Goal: Task Accomplishment & Management: Manage account settings

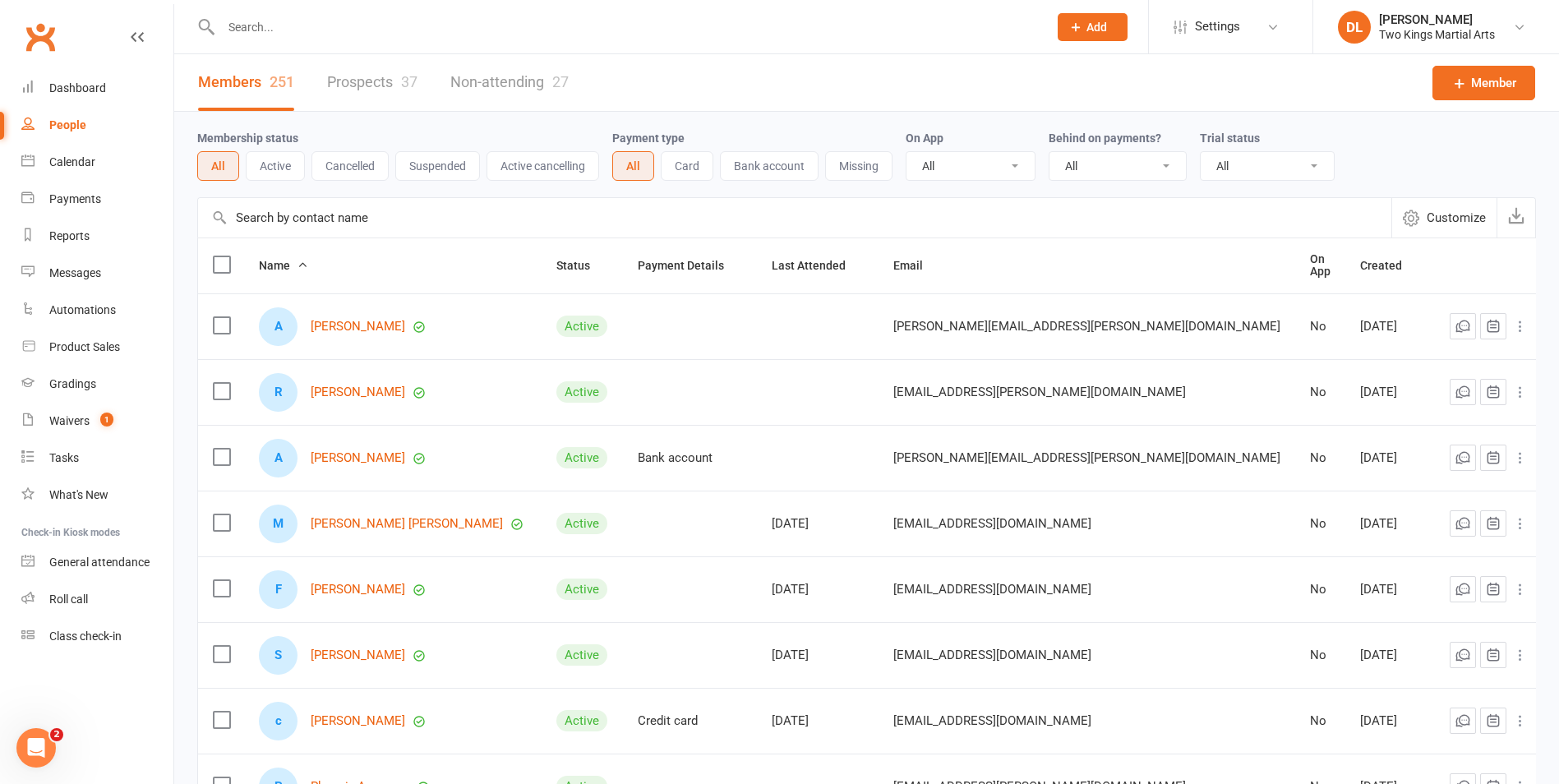
click at [239, 31] on input "text" at bounding box center [626, 27] width 820 height 23
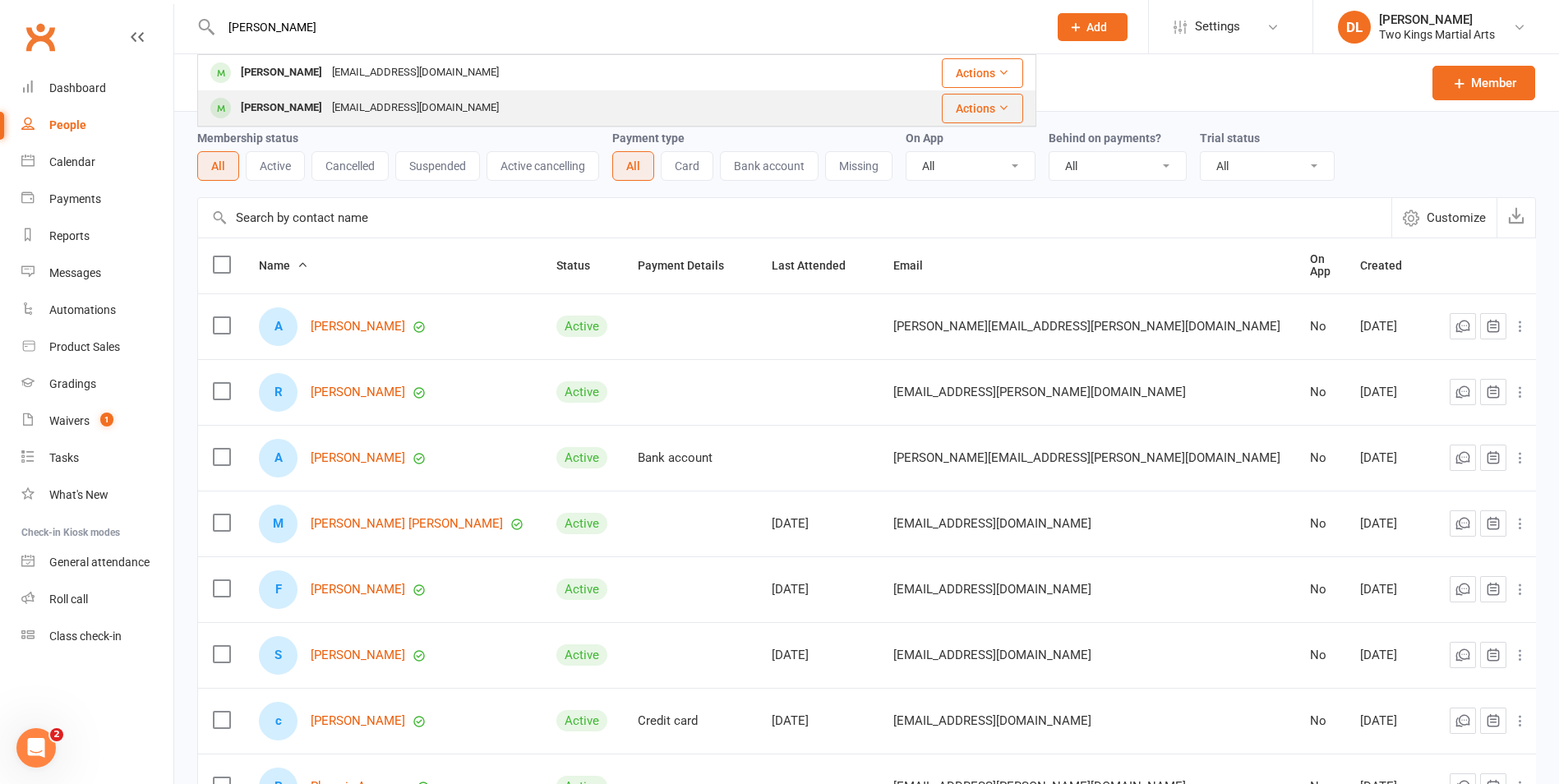
type input "[PERSON_NAME]"
click at [327, 103] on div "[EMAIL_ADDRESS][DOMAIN_NAME]" at bounding box center [415, 108] width 177 height 24
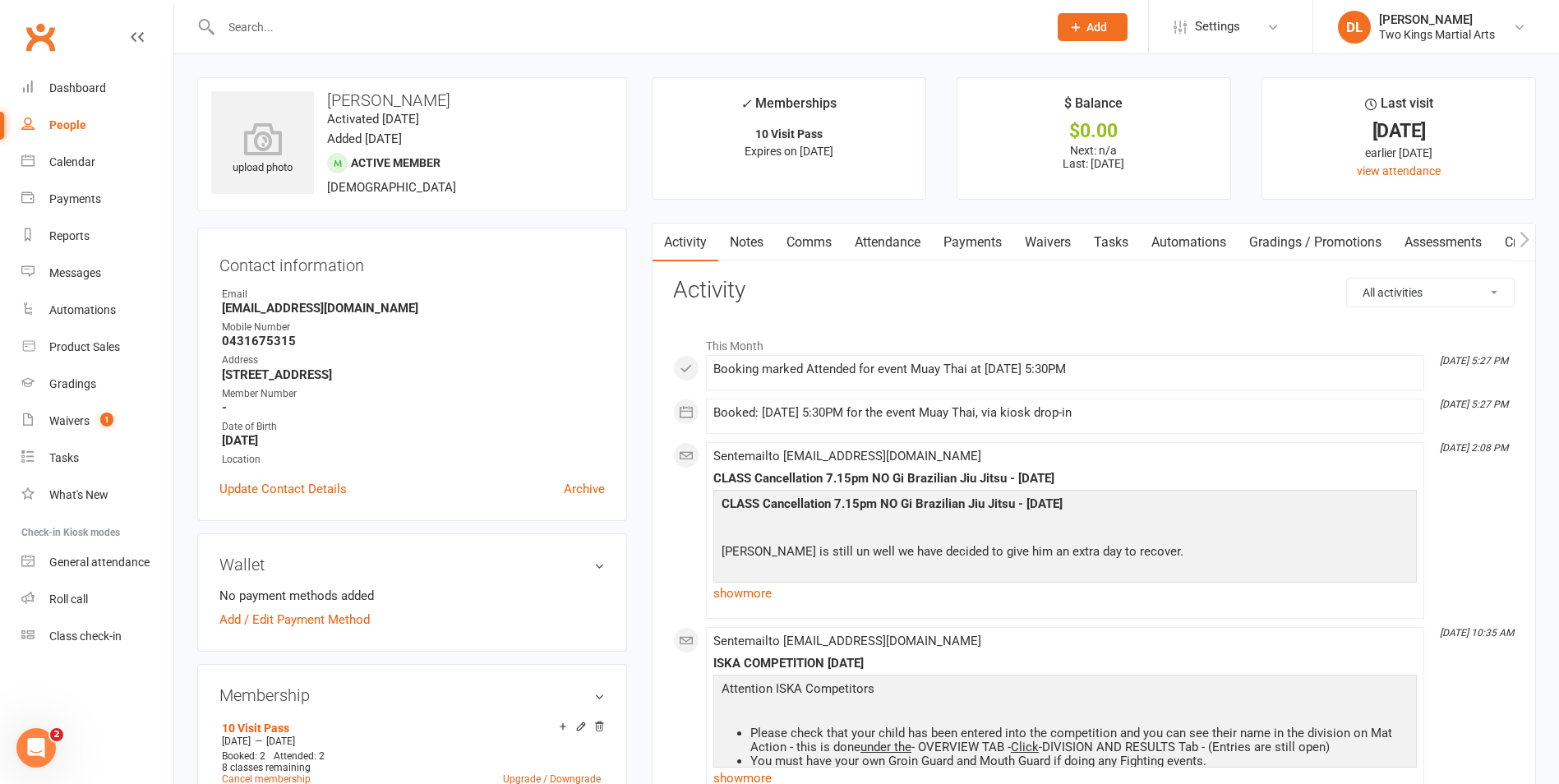
scroll to position [82, 0]
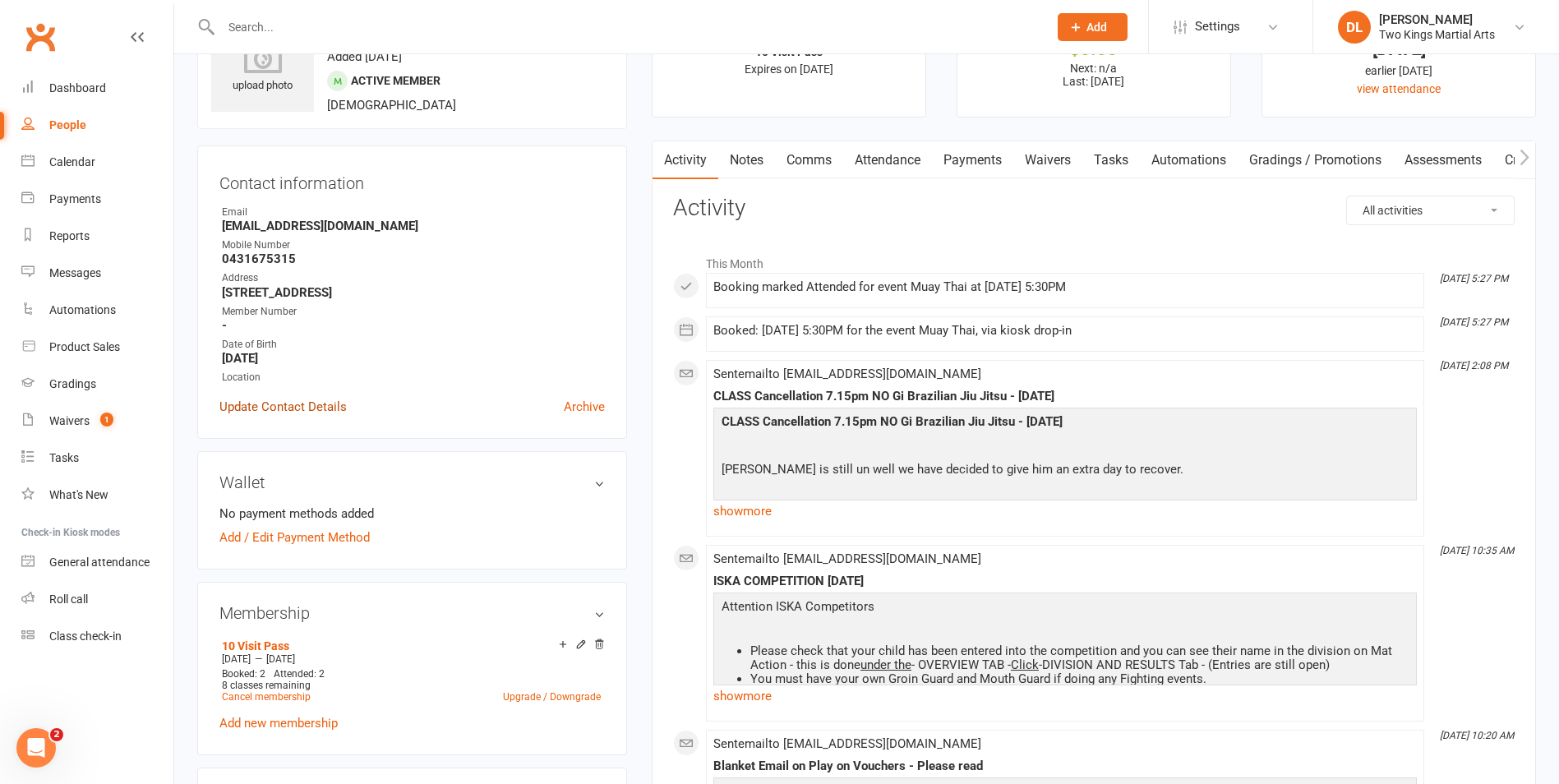
click at [311, 406] on link "Update Contact Details" at bounding box center [282, 407] width 128 height 20
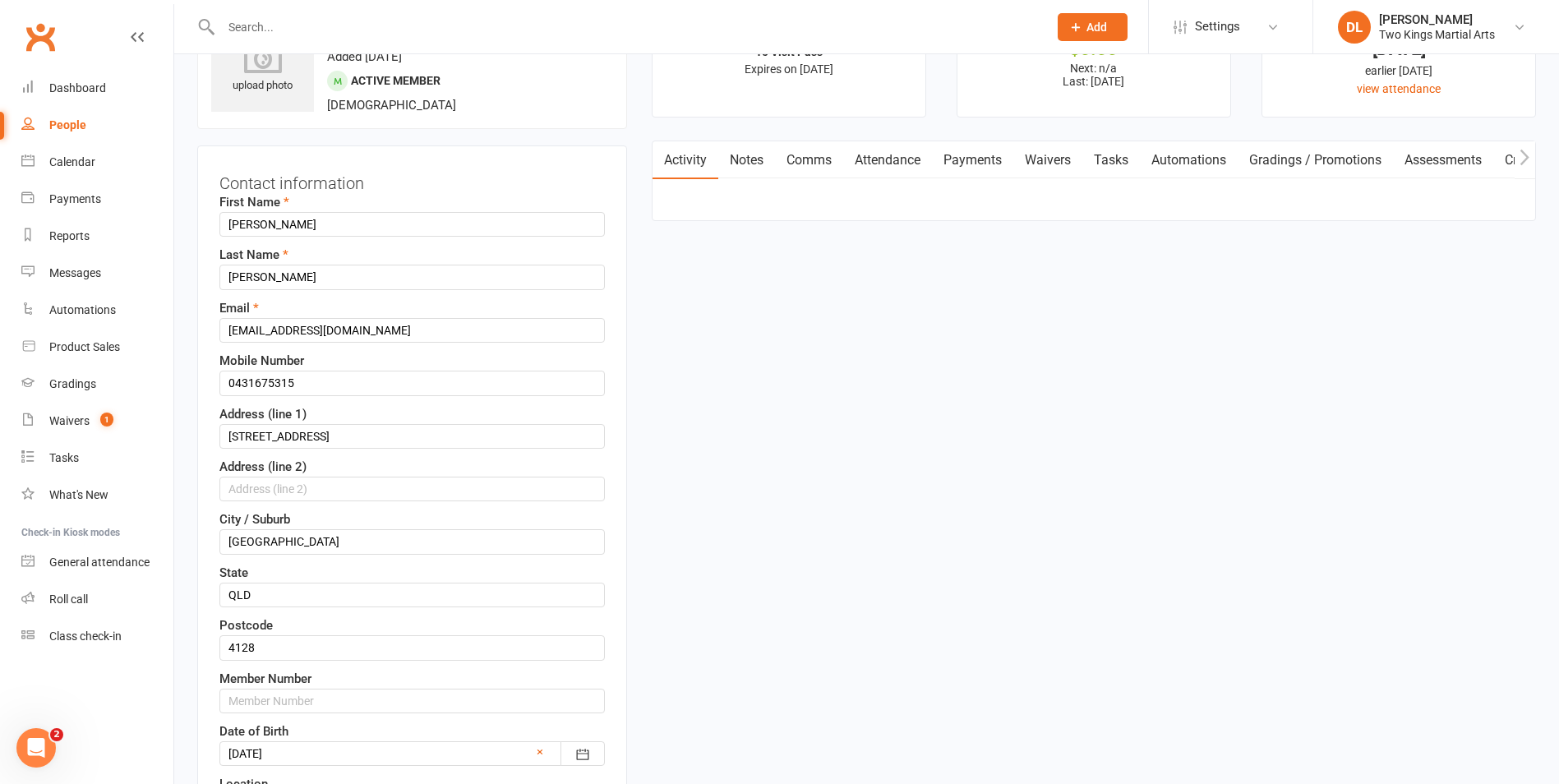
scroll to position [77, 0]
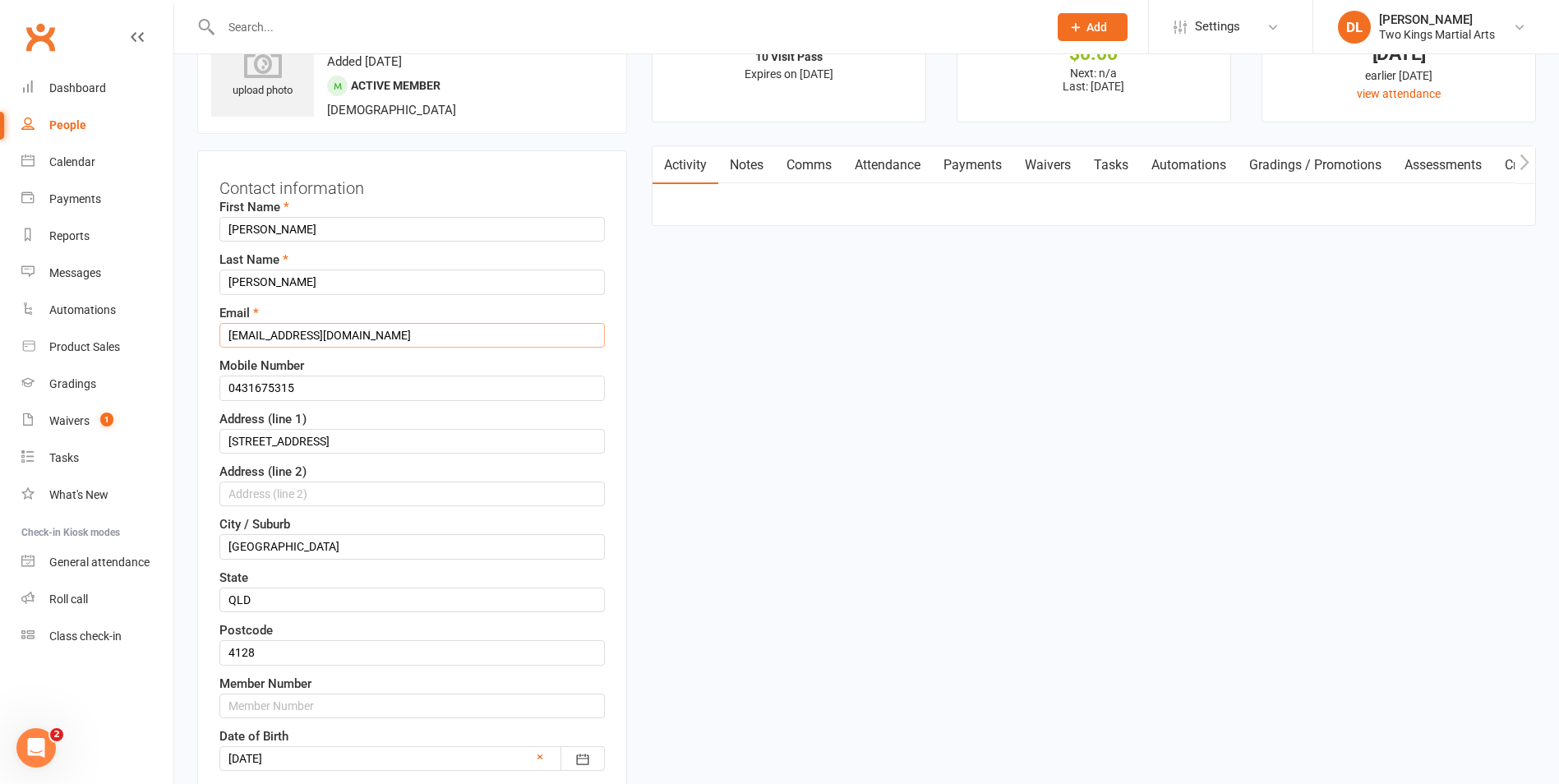
drag, startPoint x: 376, startPoint y: 336, endPoint x: 217, endPoint y: 334, distance: 159.0
click at [217, 334] on div "Contact information First Name [PERSON_NAME] Last Name [PERSON_NAME] Email [EMA…" at bounding box center [412, 524] width 430 height 747
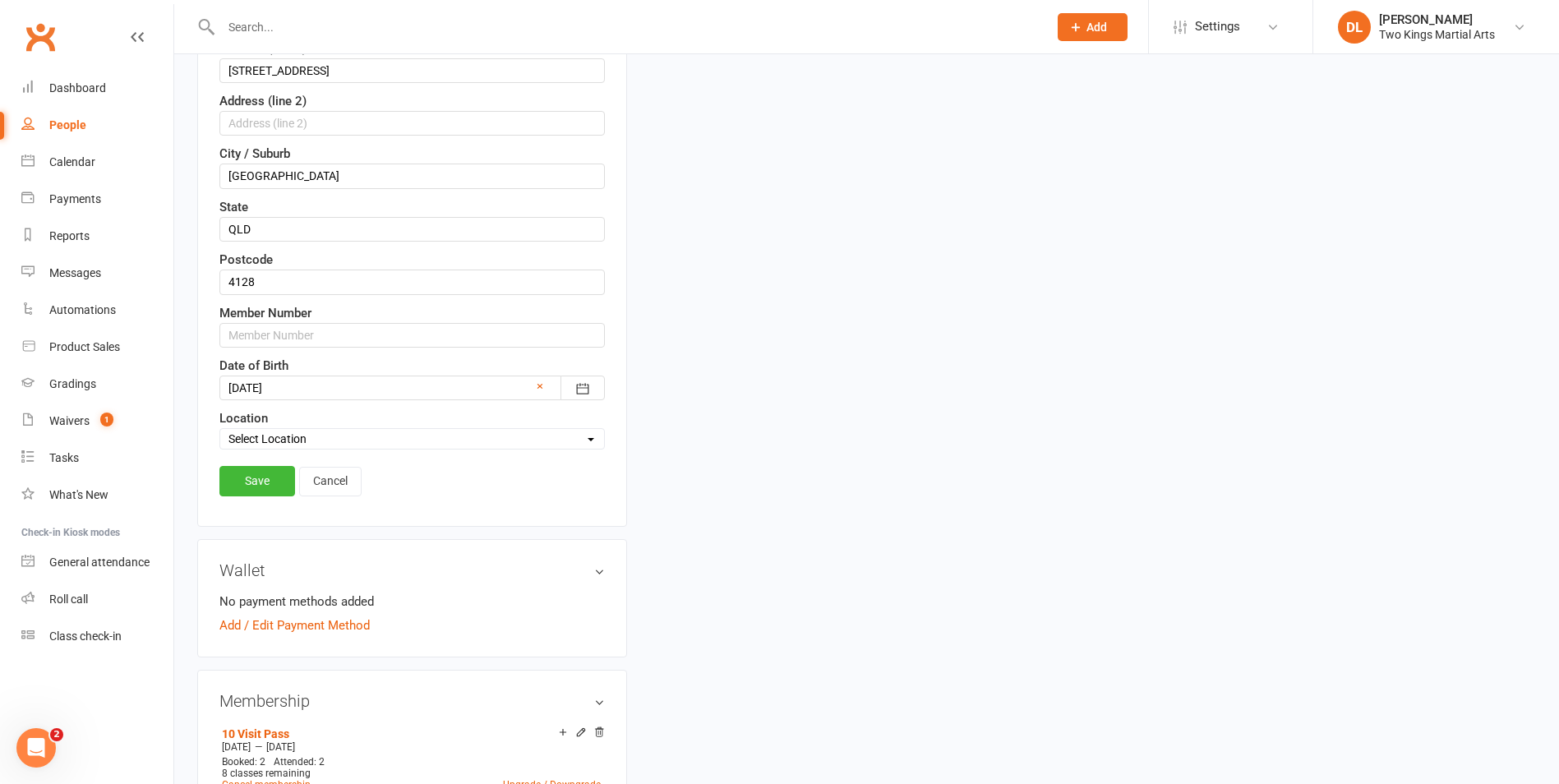
scroll to position [570, 0]
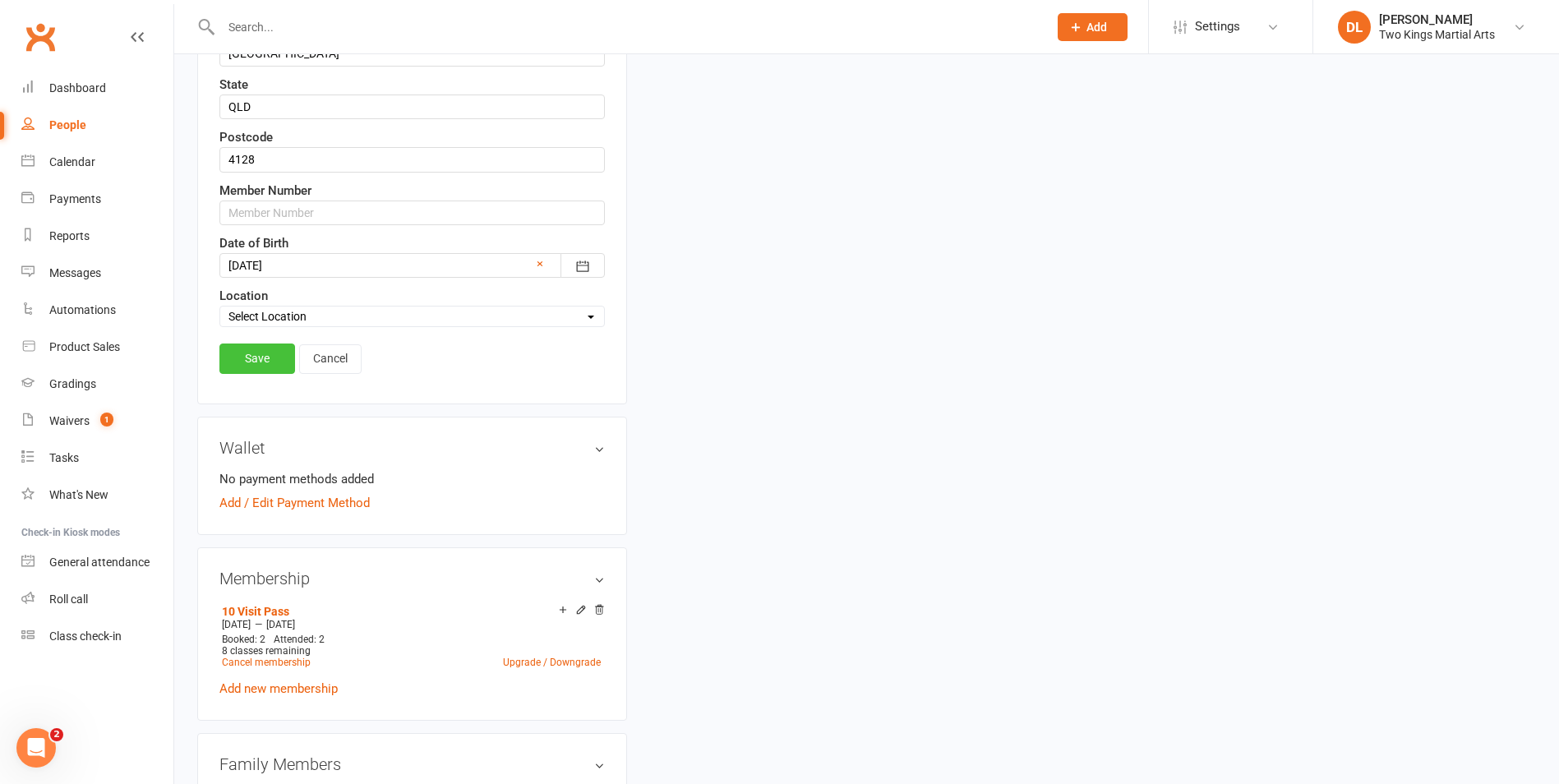
type input "[EMAIL_ADDRESS][DOMAIN_NAME]"
click at [271, 361] on link "Save" at bounding box center [257, 358] width 76 height 30
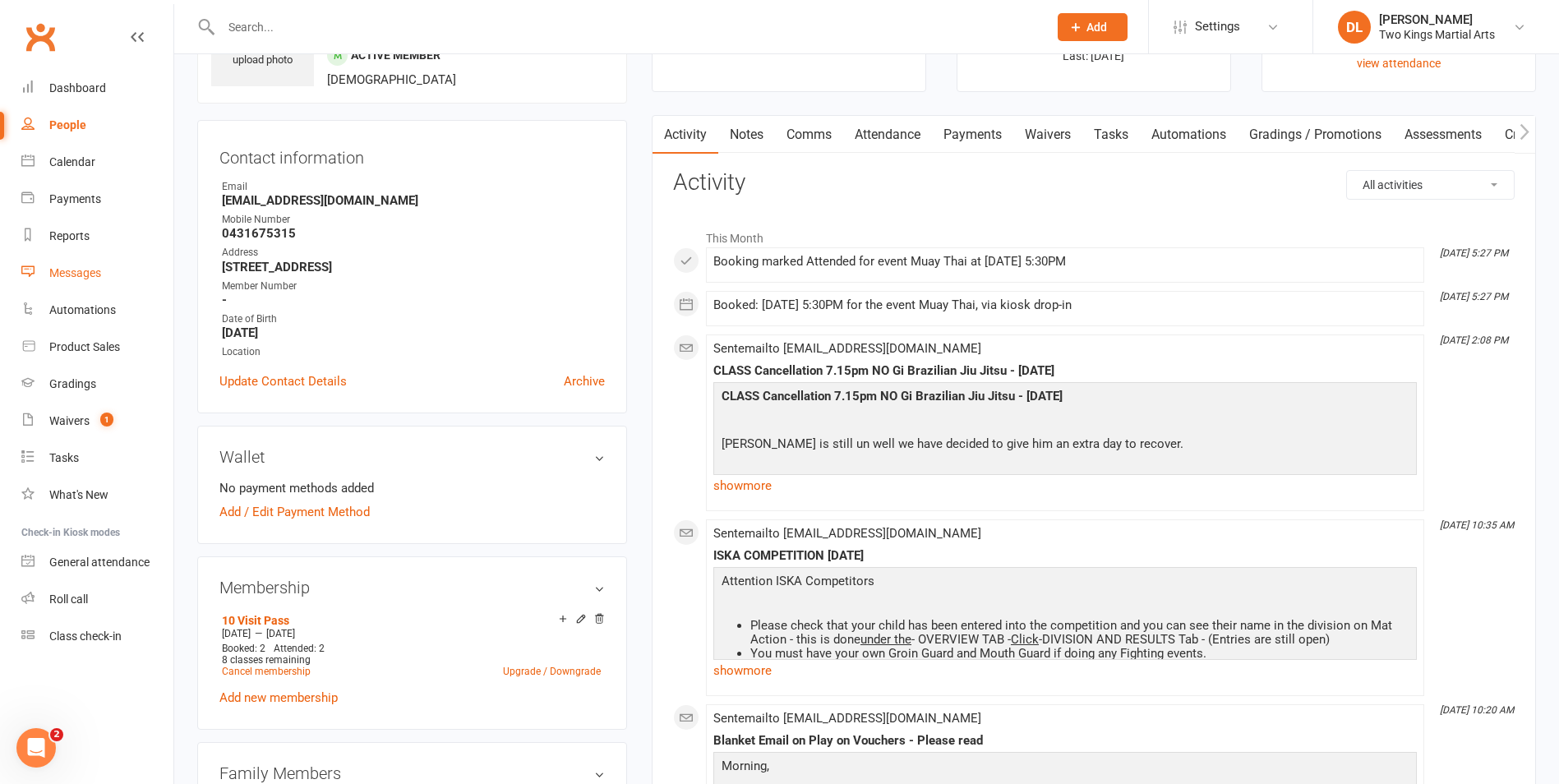
scroll to position [0, 0]
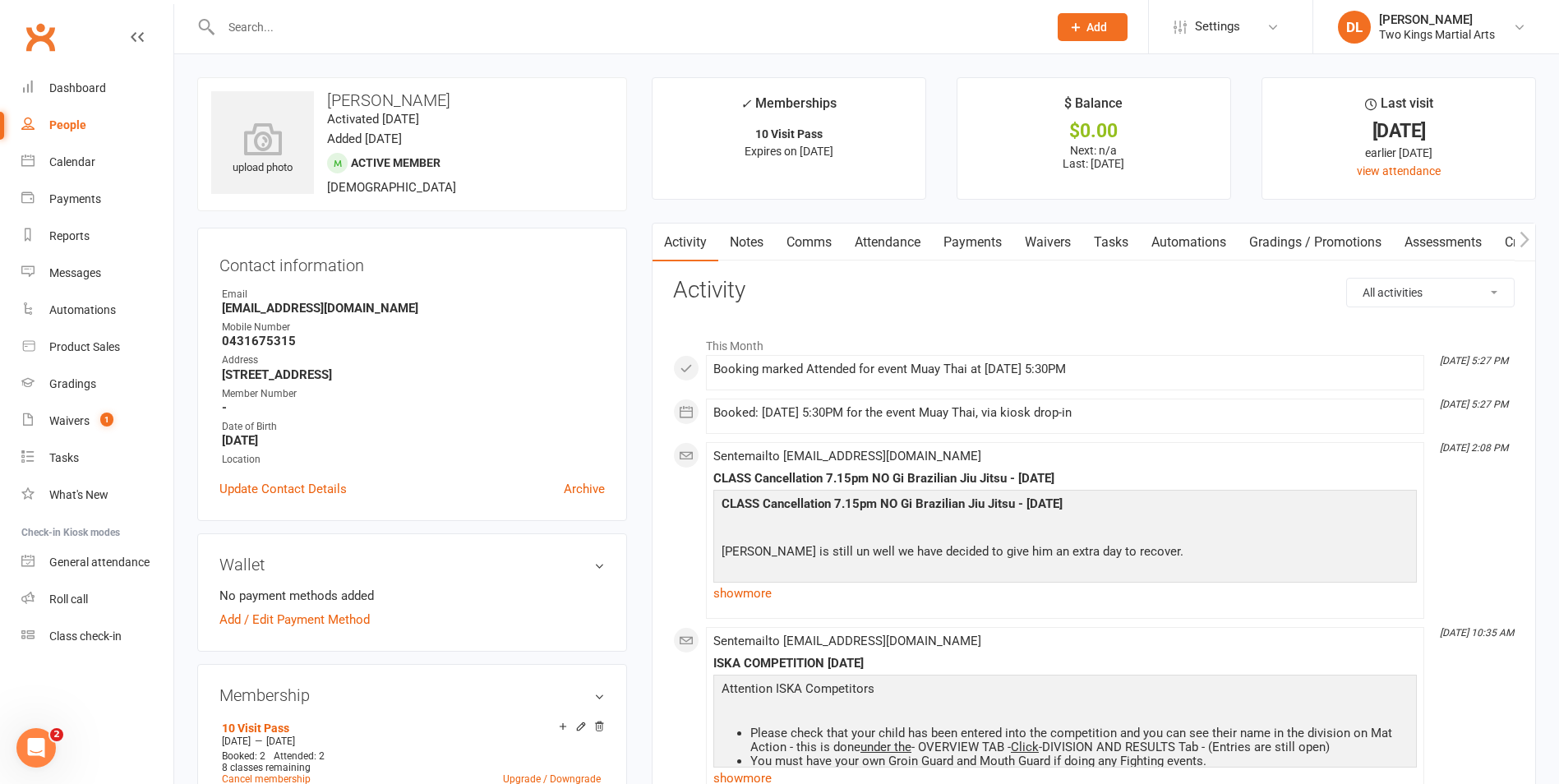
click at [63, 124] on div "People" at bounding box center [68, 125] width 37 height 13
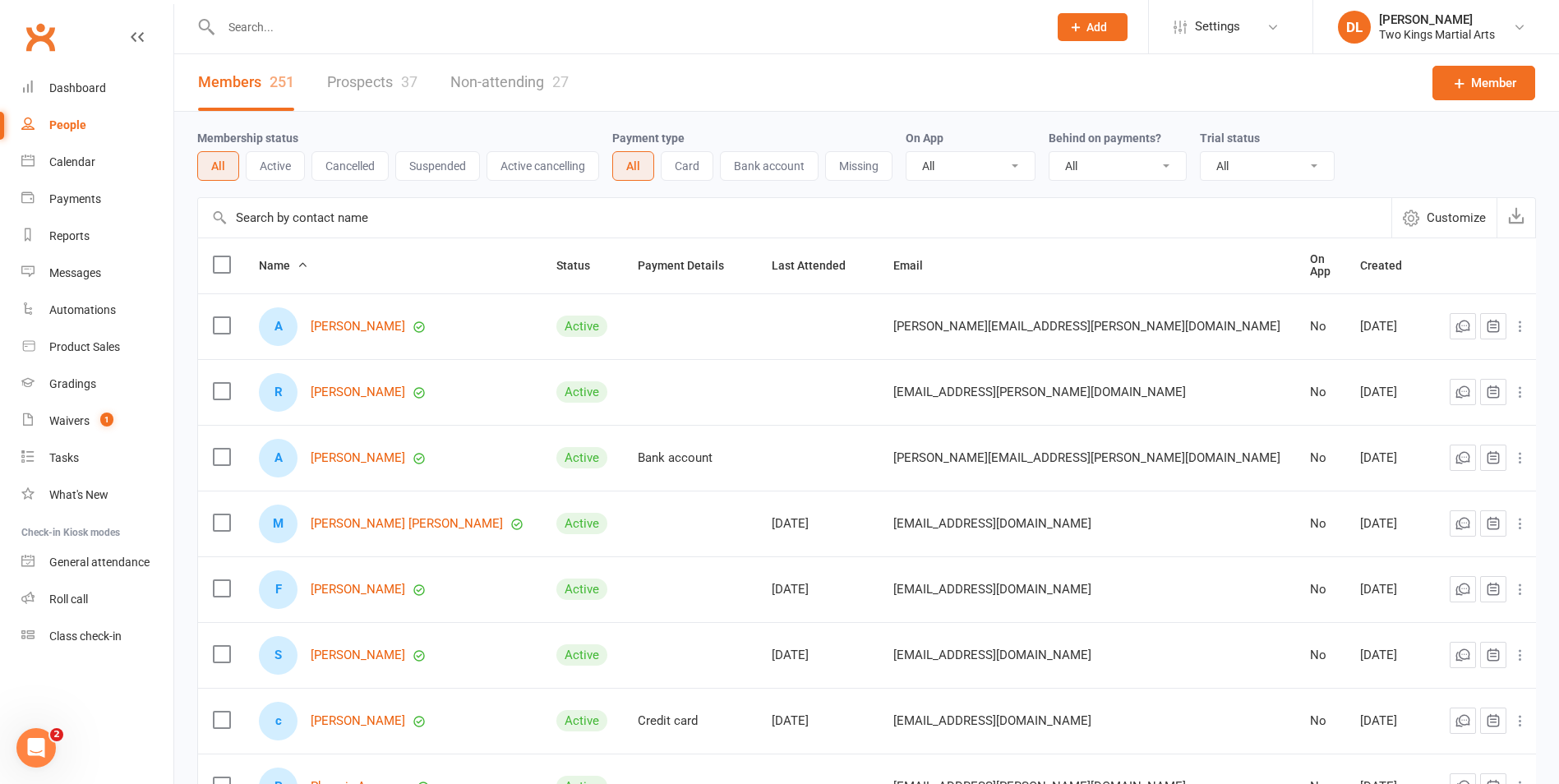
click at [262, 20] on input "text" at bounding box center [626, 27] width 820 height 23
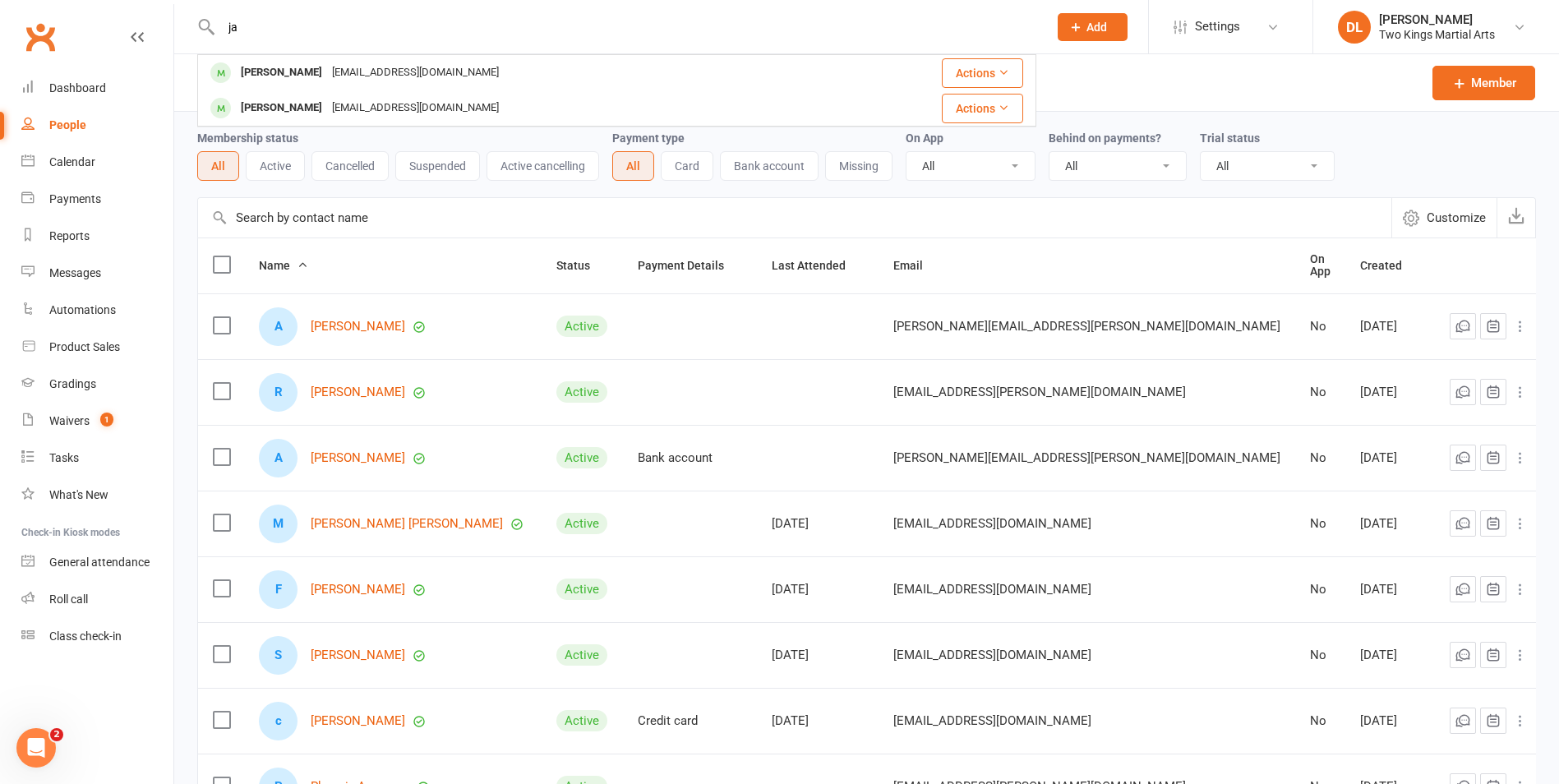
type input "j"
